Goal: Task Accomplishment & Management: Use online tool/utility

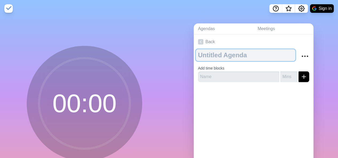
click at [198, 53] on textarea at bounding box center [245, 55] width 99 height 12
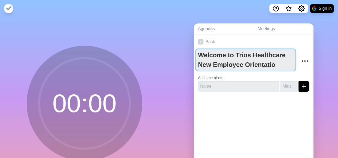
type textarea "Welcome to Trios Healthcare New Employee Orientation"
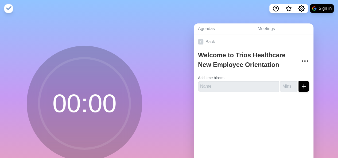
click at [67, 110] on circle at bounding box center [84, 103] width 91 height 91
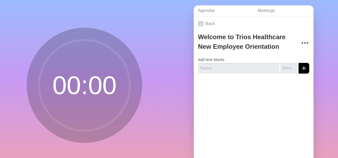
scroll to position [40, 0]
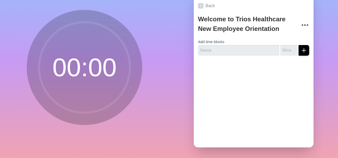
click at [82, 60] on circle at bounding box center [84, 67] width 91 height 91
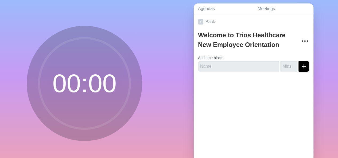
scroll to position [0, 0]
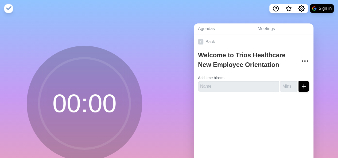
click at [10, 9] on img at bounding box center [8, 8] width 9 height 9
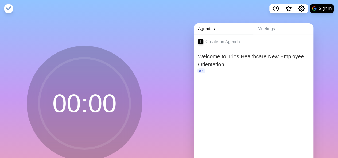
click at [80, 107] on circle at bounding box center [84, 103] width 91 height 91
click at [54, 113] on circle at bounding box center [84, 103] width 91 height 91
click at [8, 8] on img at bounding box center [8, 8] width 9 height 9
drag, startPoint x: 102, startPoint y: 96, endPoint x: 35, endPoint y: 110, distance: 68.3
click at [35, 110] on icon at bounding box center [84, 103] width 107 height 107
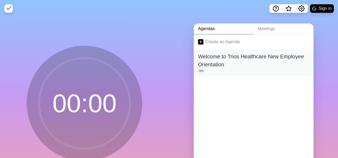
click at [198, 70] on p "0m" at bounding box center [201, 71] width 9 height 5
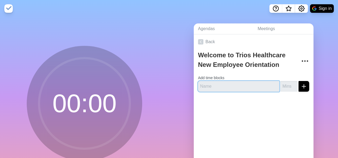
click at [205, 85] on input "text" at bounding box center [238, 86] width 81 height 11
type input "55"
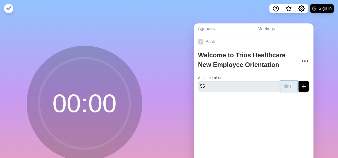
click at [282, 87] on input "number" at bounding box center [288, 86] width 17 height 11
click at [302, 86] on line "submit" at bounding box center [304, 86] width 4 height 0
click at [287, 85] on input "1" at bounding box center [288, 86] width 17 height 11
type input "32"
click at [287, 85] on input "32" at bounding box center [288, 86] width 17 height 11
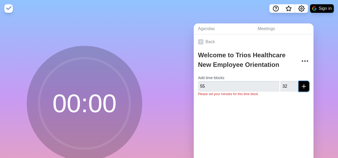
click at [300, 85] on icon "submit" at bounding box center [303, 86] width 6 height 6
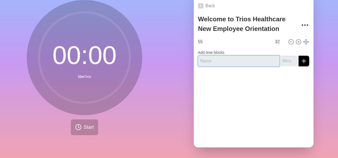
scroll to position [13, 0]
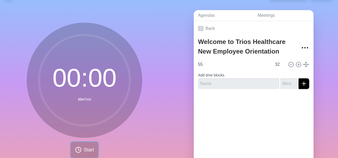
click at [87, 150] on span "Start" at bounding box center [89, 150] width 10 height 7
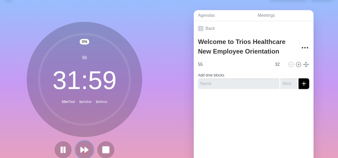
click at [85, 150] on polygon at bounding box center [86, 149] width 3 height 5
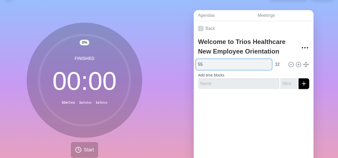
click at [216, 63] on input "55" at bounding box center [234, 64] width 76 height 11
type input "5"
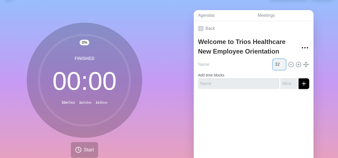
type input "55"
click at [276, 62] on input "54" at bounding box center [278, 64] width 13 height 11
click at [276, 62] on input "55" at bounding box center [278, 64] width 13 height 11
click at [276, 62] on input "56" at bounding box center [278, 64] width 13 height 11
click at [276, 62] on input "57" at bounding box center [278, 64] width 13 height 11
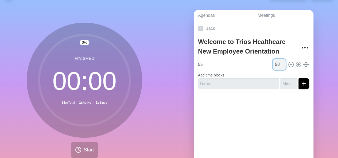
click at [276, 62] on input "58" at bounding box center [278, 64] width 13 height 11
click at [276, 62] on input "59" at bounding box center [278, 64] width 13 height 11
click at [276, 62] on input "60" at bounding box center [278, 64] width 13 height 11
click at [276, 62] on input "61" at bounding box center [278, 64] width 13 height 11
click at [276, 62] on input "62" at bounding box center [278, 64] width 13 height 11
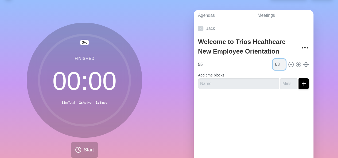
type input "63"
click at [276, 62] on input "63" at bounding box center [278, 64] width 13 height 11
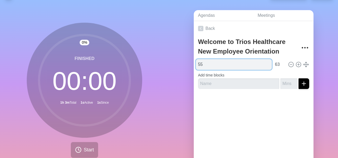
click at [248, 63] on input "55" at bounding box center [234, 64] width 76 height 11
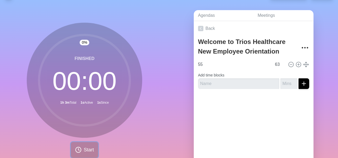
click at [84, 150] on span "Start" at bounding box center [89, 150] width 10 height 7
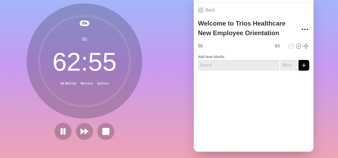
scroll to position [40, 0]
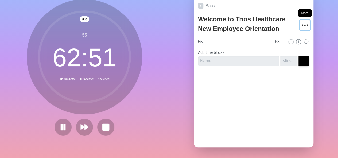
click at [300, 21] on icon "More" at bounding box center [304, 25] width 9 height 9
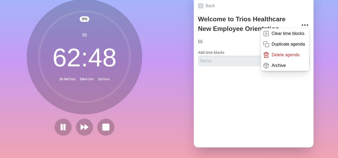
click at [260, 102] on div "Back Welcome to Trios Healthcare New Employee Orientation Clear time blocks Dup…" at bounding box center [253, 72] width 120 height 149
click at [240, 73] on div at bounding box center [253, 81] width 120 height 21
click at [300, 21] on icon "More" at bounding box center [304, 25] width 9 height 9
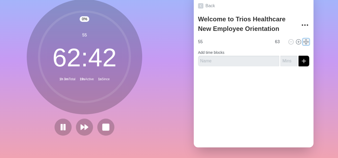
click at [306, 39] on line at bounding box center [306, 41] width 0 height 5
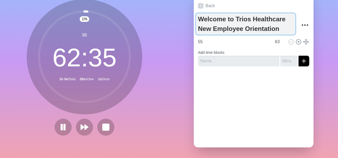
click at [204, 15] on textarea "Welcome to Trios Healthcare New Employee Orientation" at bounding box center [245, 23] width 99 height 21
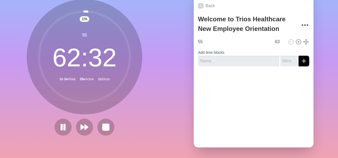
drag, startPoint x: 204, startPoint y: 16, endPoint x: 179, endPoint y: 58, distance: 49.5
click at [179, 58] on div "Agendas Meetings Back Welcome to Trios Healthcare New Employee Orientation 55 6…" at bounding box center [253, 69] width 169 height 177
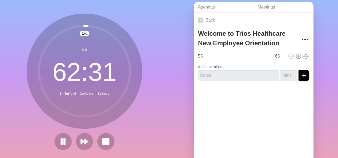
scroll to position [13, 0]
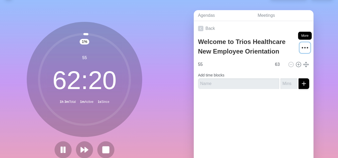
click at [300, 46] on icon "More" at bounding box center [304, 48] width 9 height 9
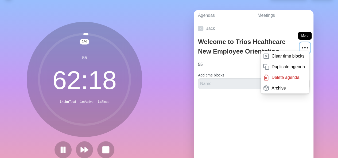
click at [300, 46] on icon "More" at bounding box center [304, 48] width 9 height 9
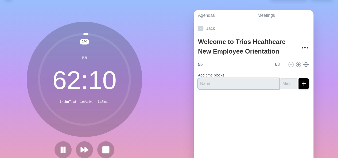
click at [204, 82] on input "text" at bounding box center [238, 83] width 81 height 11
type input "Breaks"
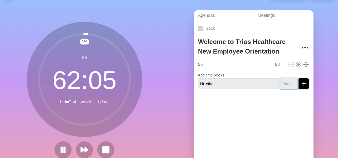
click at [284, 83] on input "number" at bounding box center [288, 83] width 17 height 11
click at [289, 81] on input "1" at bounding box center [288, 83] width 17 height 11
click at [288, 81] on input "2" at bounding box center [288, 83] width 17 height 11
click at [288, 81] on input "3" at bounding box center [288, 83] width 17 height 11
click at [288, 81] on input "4" at bounding box center [288, 83] width 17 height 11
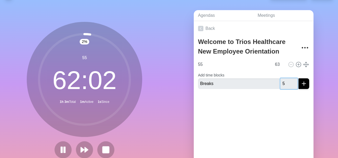
click at [288, 81] on input "5" at bounding box center [288, 83] width 17 height 11
click at [288, 81] on input "6" at bounding box center [288, 83] width 17 height 11
click at [288, 81] on input "7" at bounding box center [288, 83] width 17 height 11
click at [288, 81] on input "8" at bounding box center [288, 83] width 17 height 11
click at [288, 81] on input "9" at bounding box center [288, 83] width 17 height 11
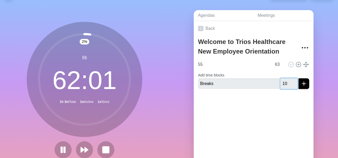
type input "10"
click at [288, 81] on input "10" at bounding box center [288, 83] width 17 height 11
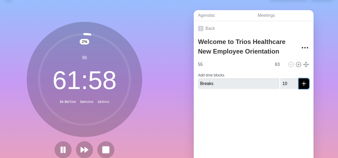
click at [300, 82] on icon "submit" at bounding box center [303, 84] width 6 height 6
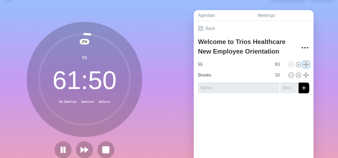
click at [306, 66] on line at bounding box center [306, 64] width 0 height 5
click at [295, 65] on icon at bounding box center [298, 65] width 6 height 6
type input "55"
type input "63"
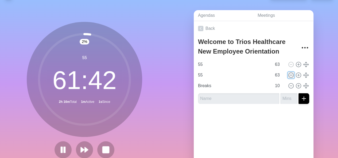
click at [288, 73] on icon at bounding box center [291, 75] width 6 height 6
type input "Breaks"
type input "10"
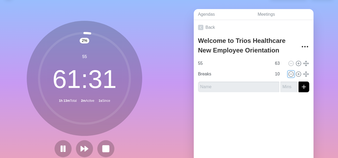
scroll to position [0, 0]
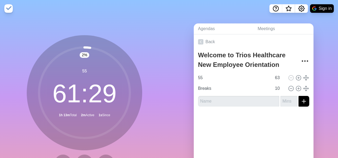
click at [7, 9] on img at bounding box center [8, 8] width 9 height 9
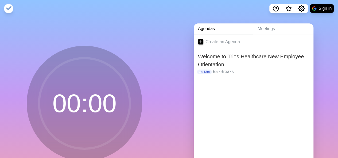
click at [7, 9] on img at bounding box center [8, 8] width 9 height 9
click at [206, 73] on p "1h 13m" at bounding box center [204, 72] width 15 height 5
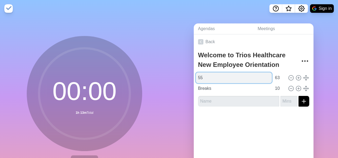
click at [260, 77] on input "55" at bounding box center [234, 78] width 76 height 11
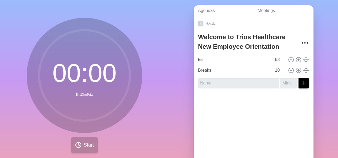
scroll to position [27, 0]
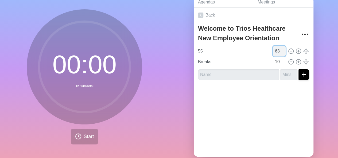
click at [273, 51] on input "63" at bounding box center [278, 51] width 13 height 11
click at [276, 52] on input "62" at bounding box center [278, 51] width 13 height 11
click at [276, 52] on input "61" at bounding box center [278, 51] width 13 height 11
type input "60"
click at [276, 52] on input "60" at bounding box center [278, 51] width 13 height 11
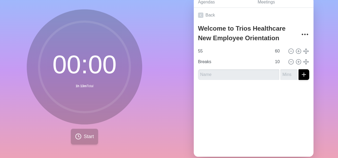
drag, startPoint x: 94, startPoint y: 128, endPoint x: 93, endPoint y: 144, distance: 16.3
click at [93, 144] on div "00 : 00 1h 13m Total Start" at bounding box center [84, 76] width 115 height 135
click at [87, 139] on span "Start" at bounding box center [89, 136] width 10 height 7
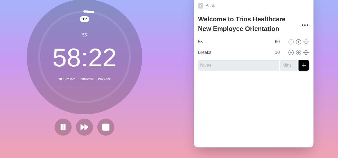
scroll to position [40, 0]
